Goal: Complete application form

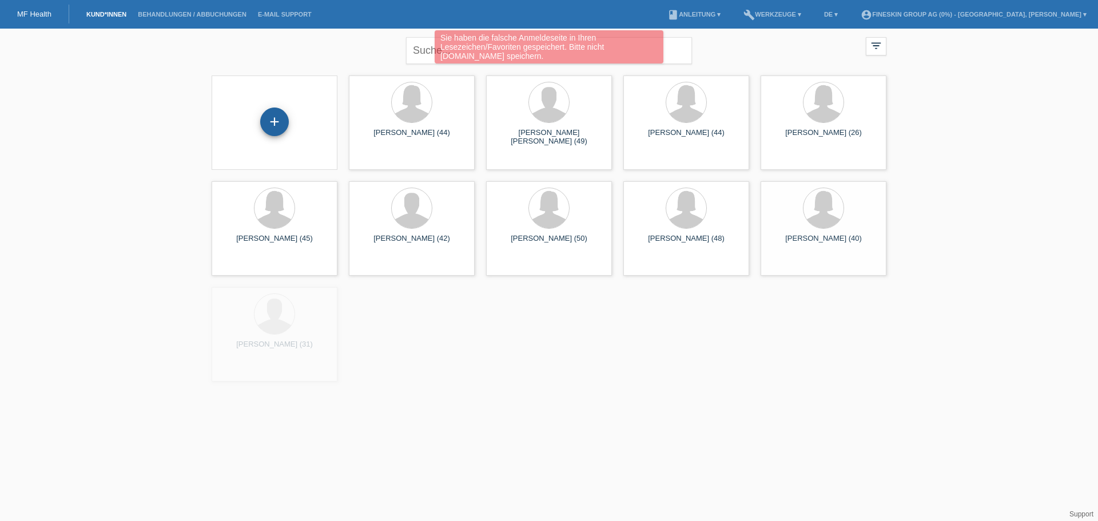
click at [275, 120] on div "+" at bounding box center [274, 122] width 29 height 29
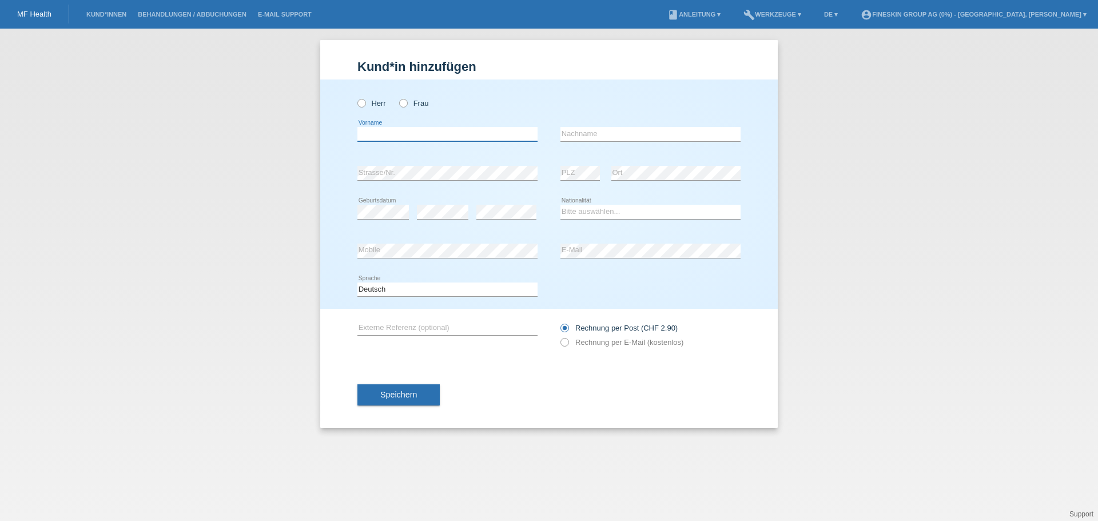
click at [382, 131] on input "text" at bounding box center [447, 134] width 180 height 14
paste input "Simone"
type input "Simone"
click at [567, 134] on input "text" at bounding box center [650, 134] width 180 height 14
paste input "Glinz"
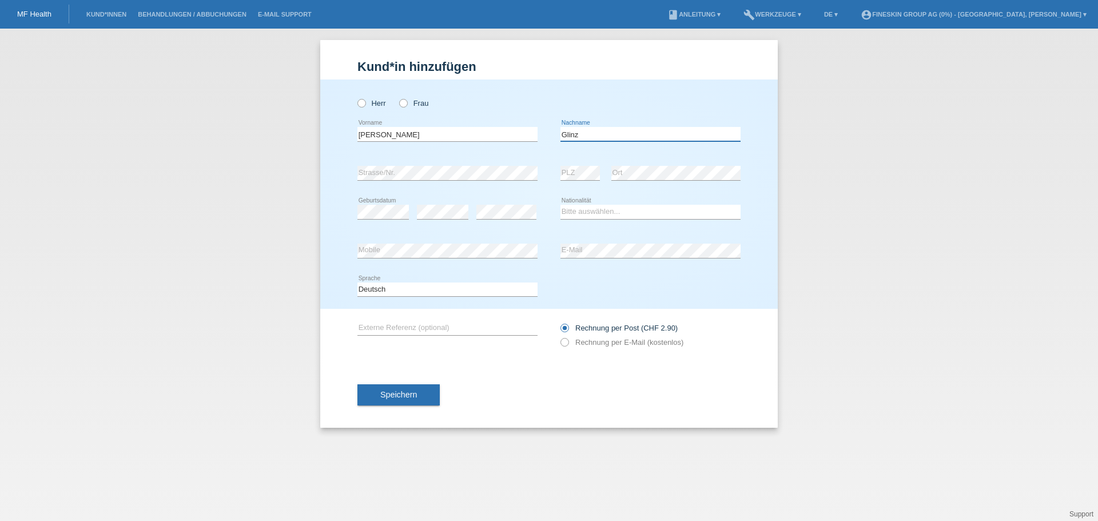
type input "Glinz"
click at [579, 220] on div "Bitte auswählen... Schweiz Deutschland Liechtenstein Österreich ------------ Af…" at bounding box center [650, 212] width 180 height 39
click at [583, 214] on select "Bitte auswählen... Schweiz Deutschland Liechtenstein Österreich ------------ Af…" at bounding box center [650, 212] width 180 height 14
select select "CH"
click at [560, 205] on select "Bitte auswählen... Schweiz Deutschland Liechtenstein Österreich ------------ Af…" at bounding box center [650, 212] width 180 height 14
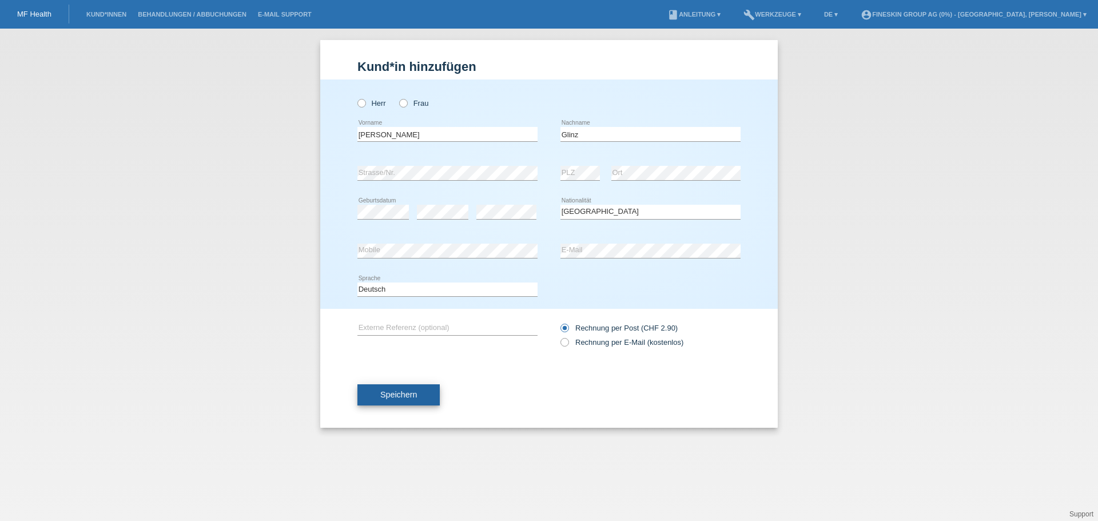
click at [423, 385] on button "Speichern" at bounding box center [398, 395] width 82 height 22
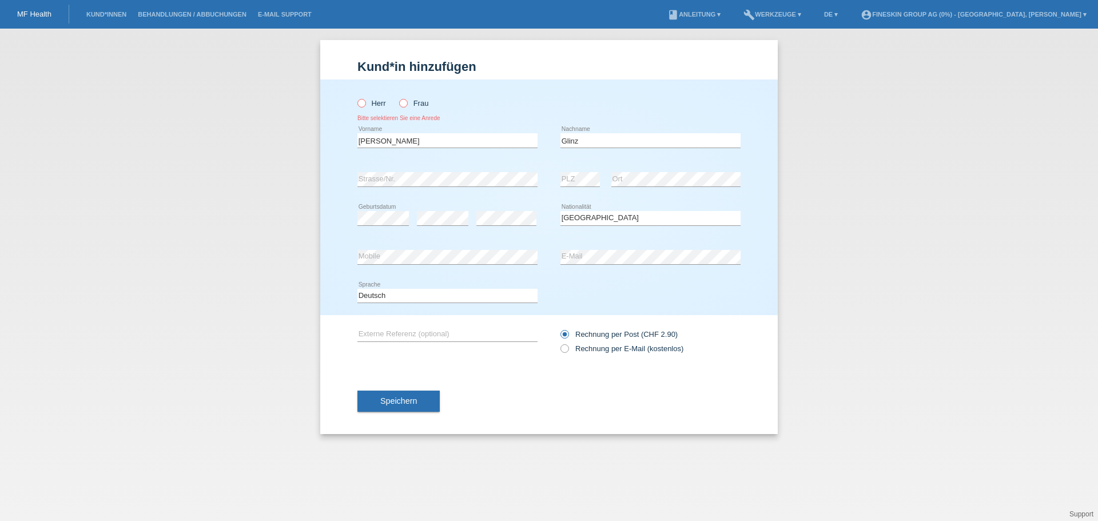
click at [397, 97] on icon at bounding box center [397, 97] width 0 height 0
click at [405, 102] on input "Frau" at bounding box center [402, 102] width 7 height 7
radio input "true"
click at [404, 409] on button "Speichern" at bounding box center [398, 402] width 82 height 22
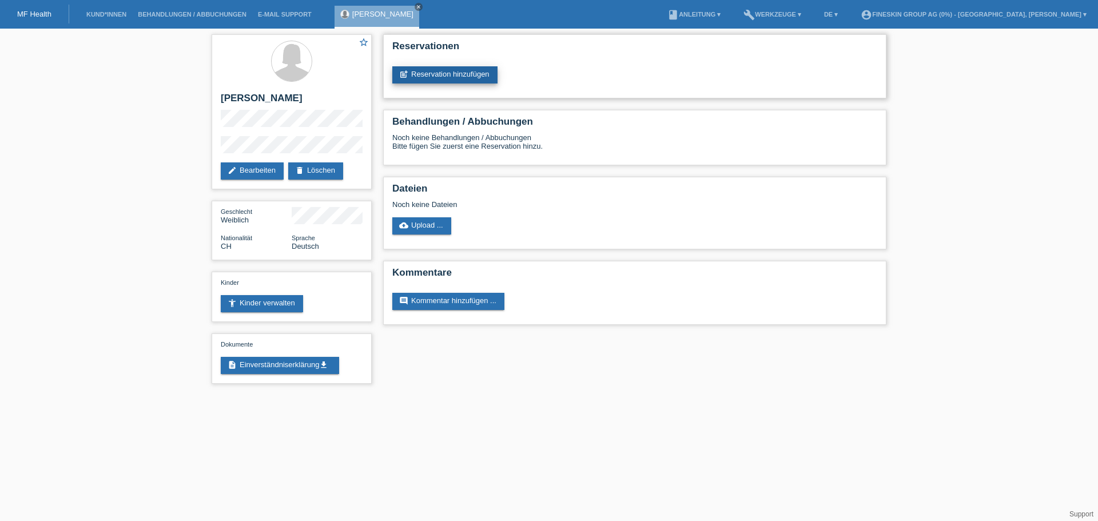
click at [414, 78] on link "post_add Reservation hinzufügen" at bounding box center [444, 74] width 105 height 17
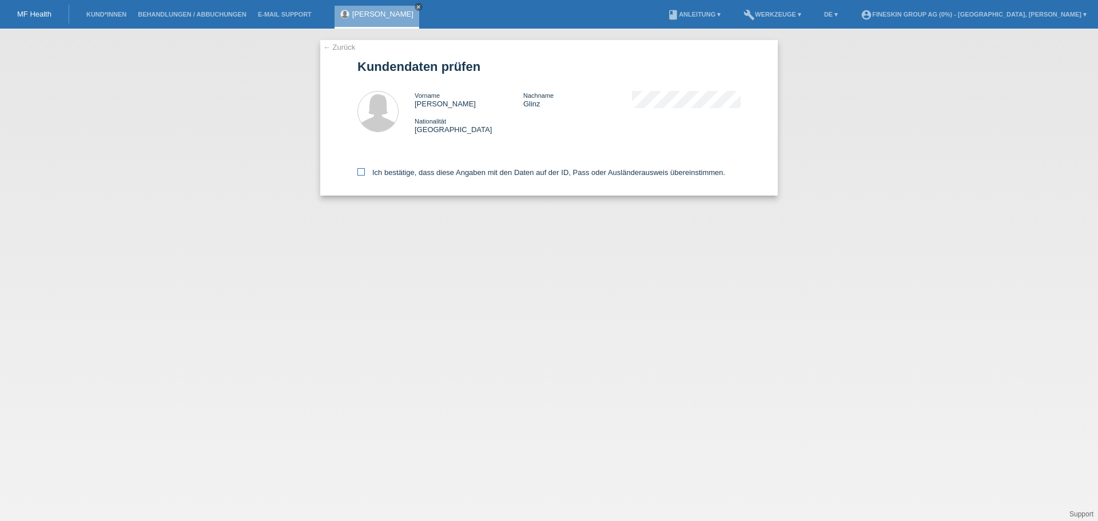
click at [463, 168] on label "Ich bestätige, dass diese Angaben mit den Daten auf der ID, Pass oder Ausländer…" at bounding box center [541, 172] width 368 height 9
click at [365, 168] on input "Ich bestätige, dass diese Angaben mit den Daten auf der ID, Pass oder Ausländer…" at bounding box center [360, 171] width 7 height 7
checkbox input "true"
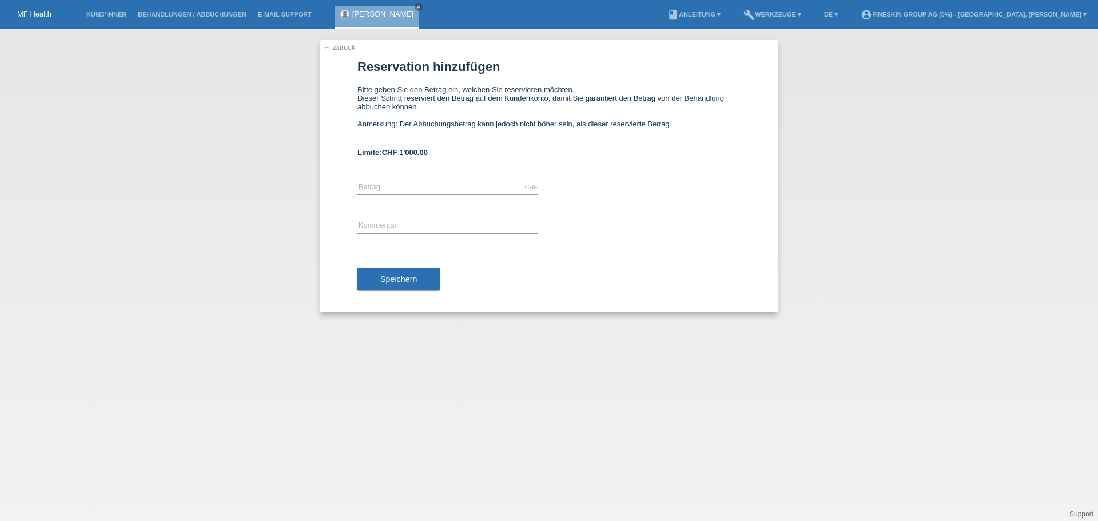
click at [464, 178] on div "CHF error [GEOGRAPHIC_DATA]" at bounding box center [447, 187] width 180 height 39
click at [448, 192] on input "text" at bounding box center [447, 187] width 180 height 14
